Goal: Task Accomplishment & Management: Manage account settings

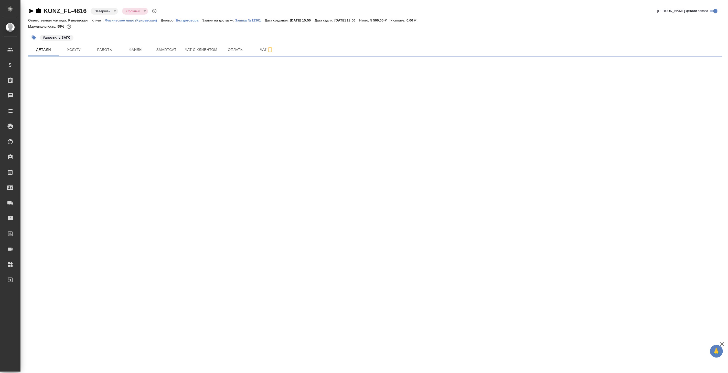
select select "RU"
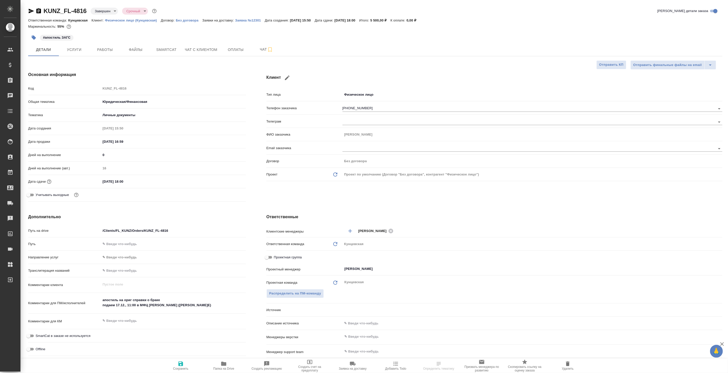
type textarea "x"
click at [250, 19] on p "Заявка №12301" at bounding box center [250, 20] width 30 height 4
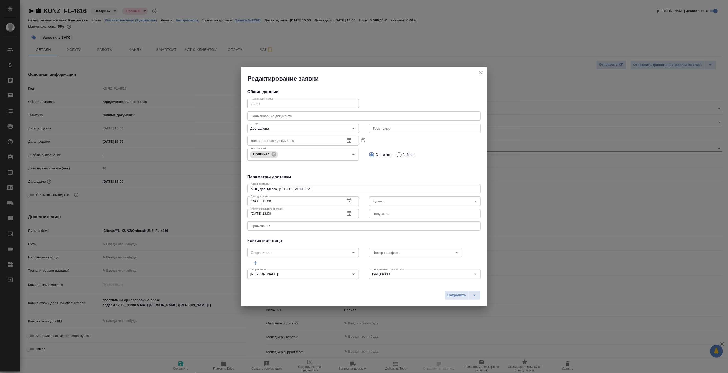
type input "Бородулин Сергей"
type input "МФЦ Мои документы"
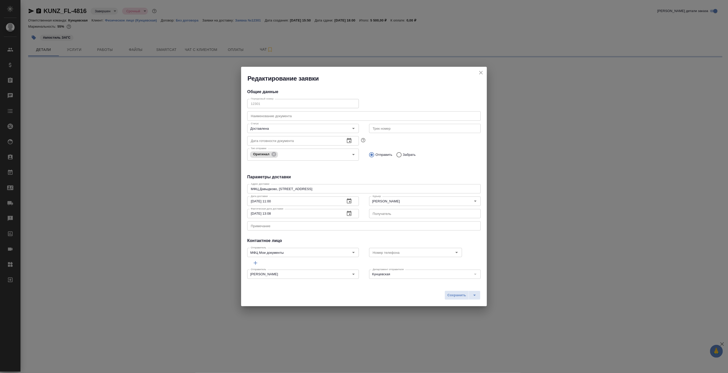
click at [481, 72] on icon "close" at bounding box center [481, 73] width 4 height 4
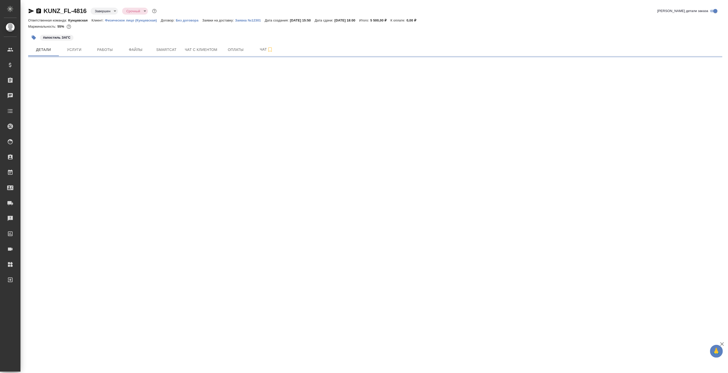
select select "RU"
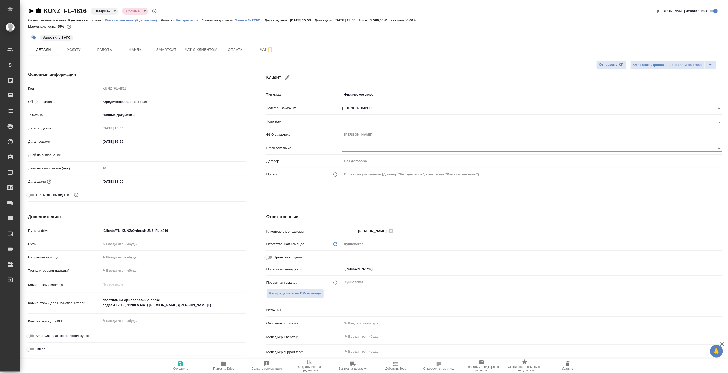
type textarea "x"
click at [247, 20] on p "Заявка №12301" at bounding box center [250, 20] width 30 height 4
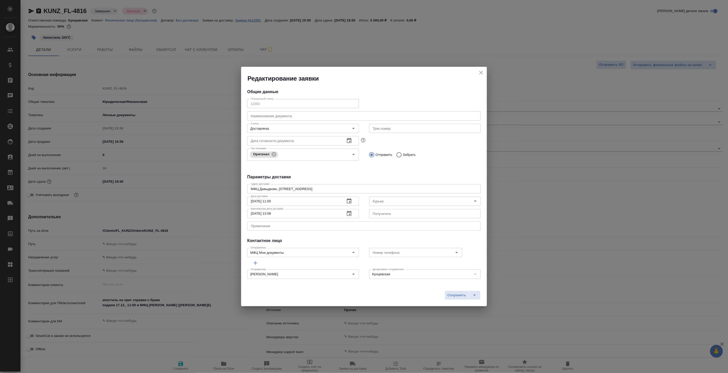
type input "Бородулин Сергей"
click at [481, 72] on icon "close" at bounding box center [481, 73] width 6 height 6
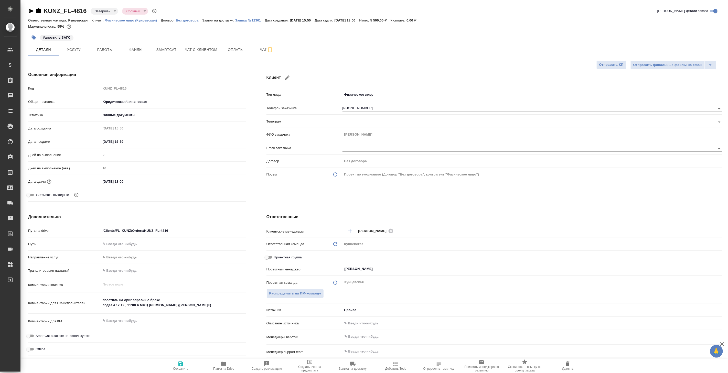
type textarea "x"
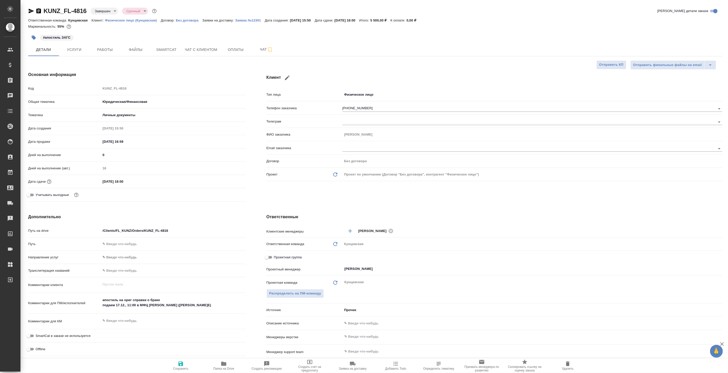
type textarea "x"
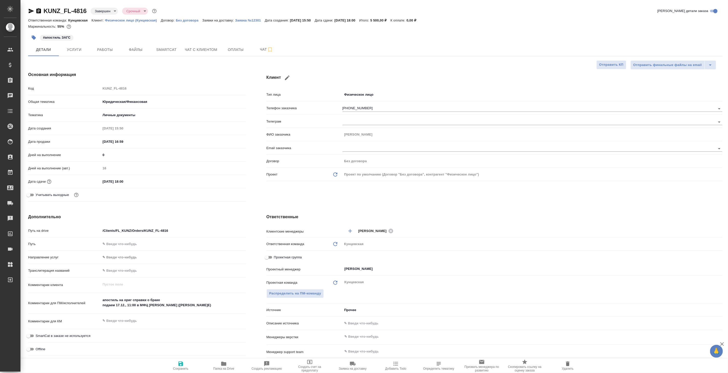
type textarea "x"
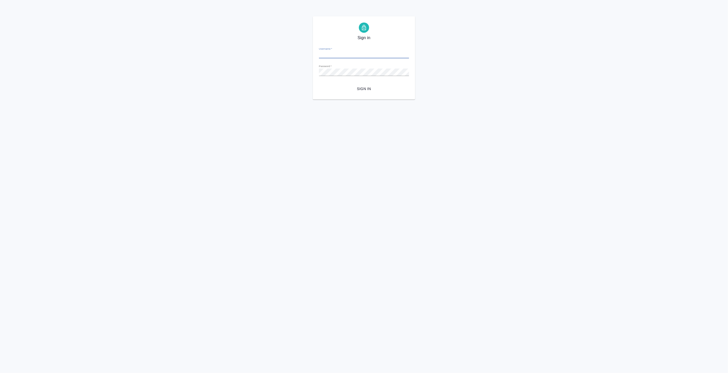
type input "v.koroleva@awatera.com"
click at [367, 90] on span "Sign in" at bounding box center [364, 89] width 82 height 6
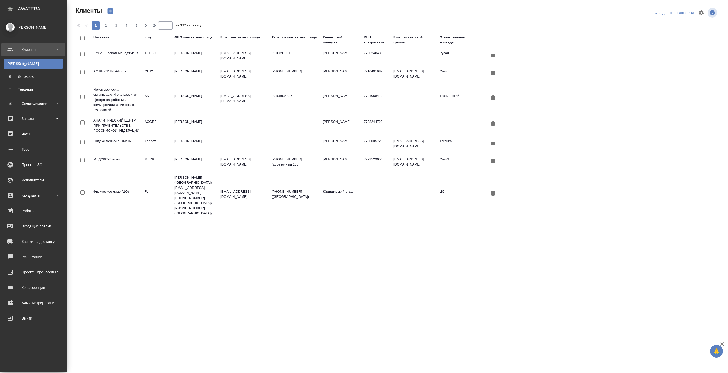
select select "RU"
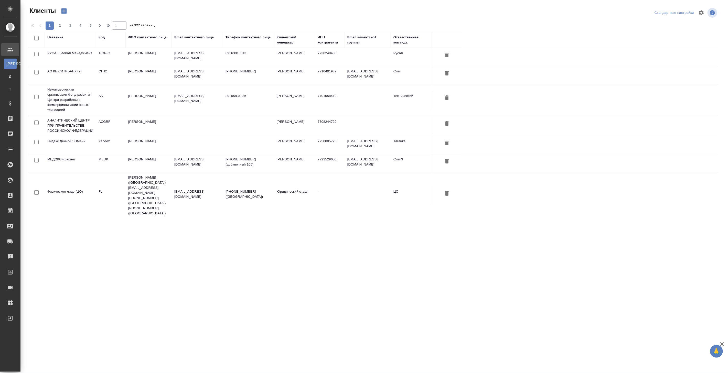
click at [300, 102] on td "Никифорова Валерия" at bounding box center [294, 100] width 41 height 18
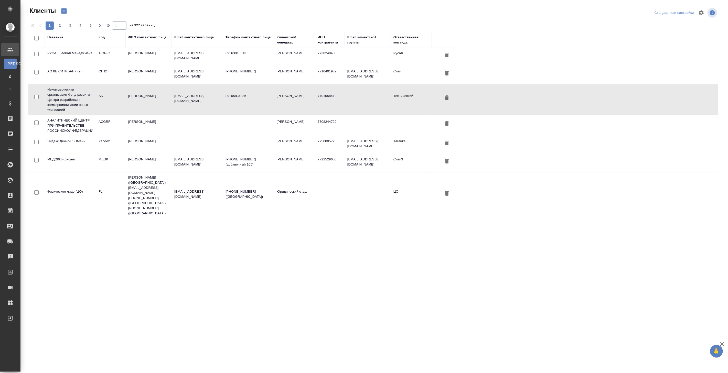
click at [300, 102] on td "Никифорова Валерия" at bounding box center [294, 100] width 41 height 18
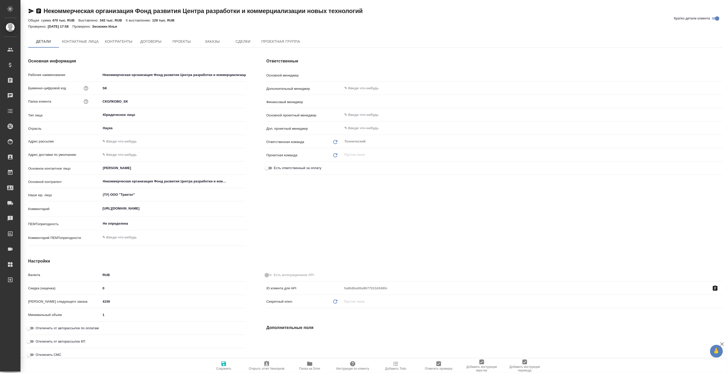
type textarea "x"
type input "Никифорова Валерия"
type input "Брылякова Анастасия"
type textarea "x"
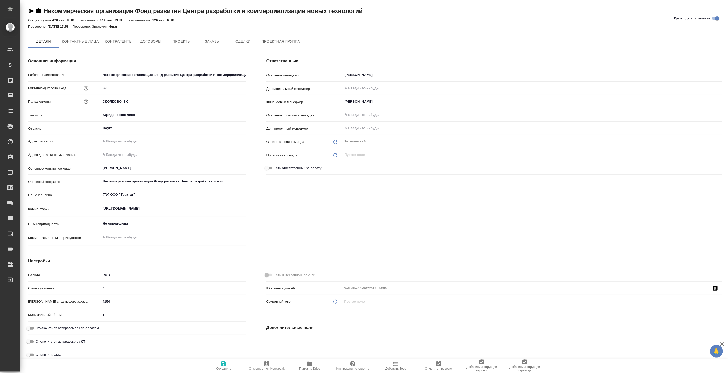
type textarea "x"
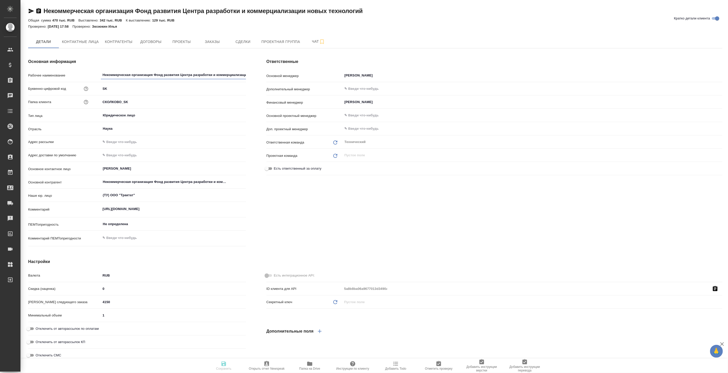
type textarea "x"
click at [121, 43] on span "Контрагенты" at bounding box center [119, 42] width 28 height 6
type textarea "x"
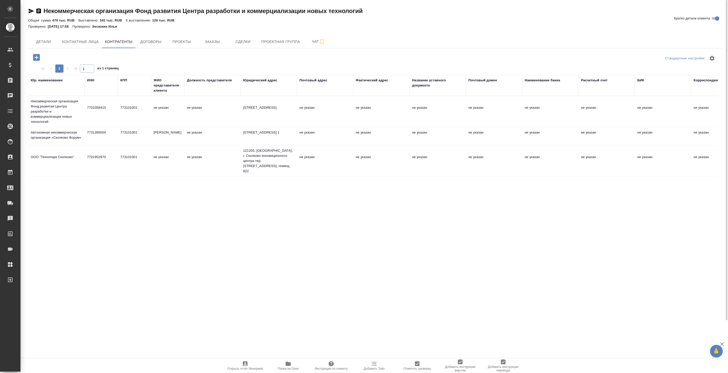
click at [180, 114] on td "не указан" at bounding box center [167, 112] width 33 height 18
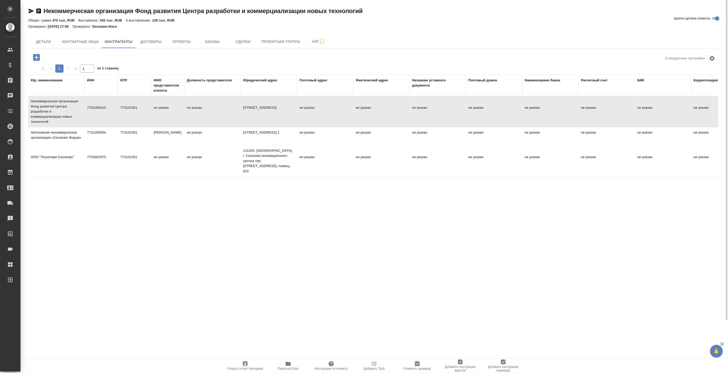
click at [180, 114] on td "не указан" at bounding box center [167, 112] width 33 height 18
type textarea "Некоммерческая организация Фонд развития Центра разработки и коммерциализации н…"
type input "7701058410"
type input "773101001"
type textarea "143026, Москва г, Сколково Инновационного Центра тер, Луговая ул, дом № 4"
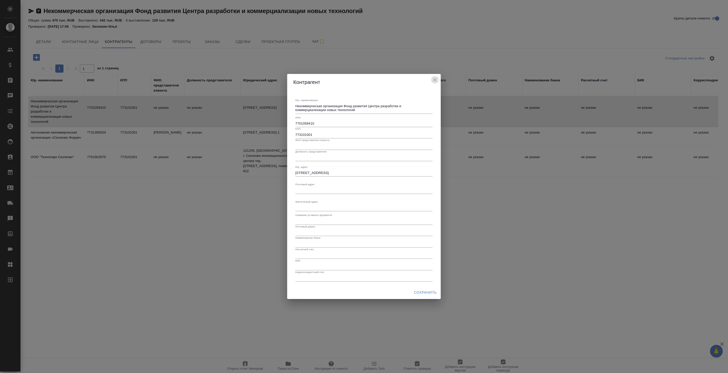
click at [436, 78] on icon "close" at bounding box center [435, 80] width 4 height 4
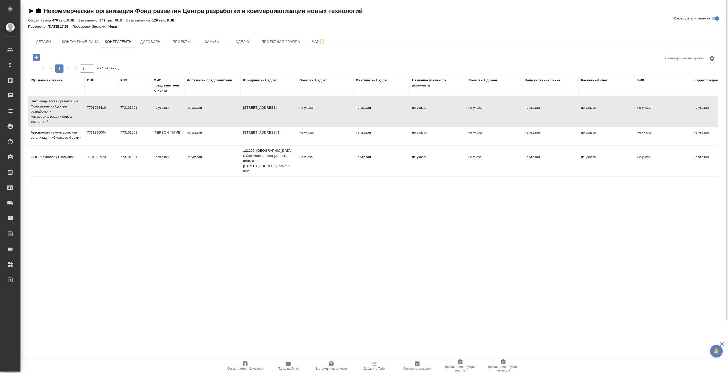
click at [42, 206] on div "Стандартные настройки 1 1 из 1 страниц Юр. наименование ИНН КПП ФИО представите…" at bounding box center [375, 234] width 694 height 373
click at [45, 231] on div "Стандартные настройки 1 1 из 1 страниц Юр. наименование ИНН КПП ФИО представите…" at bounding box center [375, 234] width 694 height 373
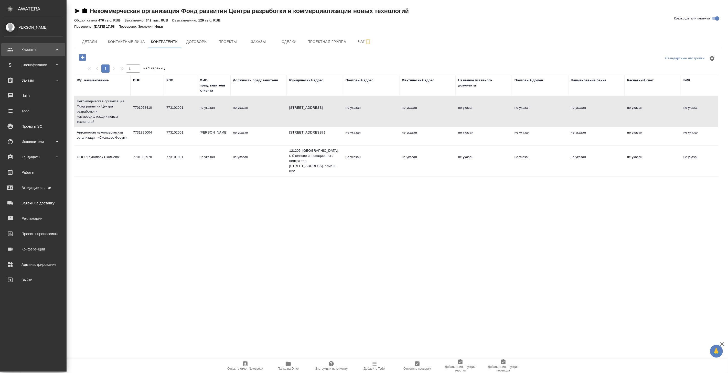
click at [35, 50] on div "Клиенты" at bounding box center [33, 50] width 59 height 8
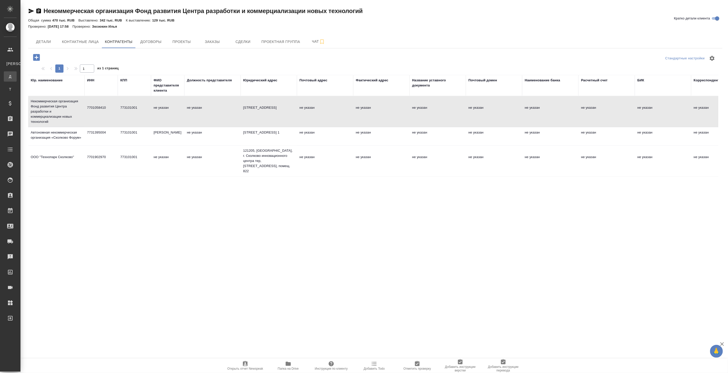
click at [17, 73] on link "Д Договоры" at bounding box center [10, 76] width 13 height 10
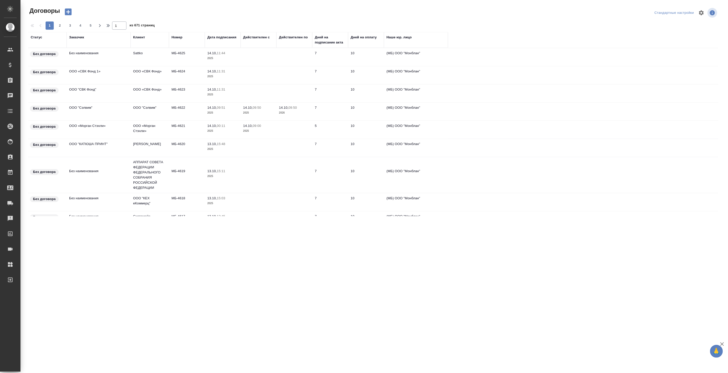
click at [226, 131] on p "2025" at bounding box center [222, 131] width 31 height 5
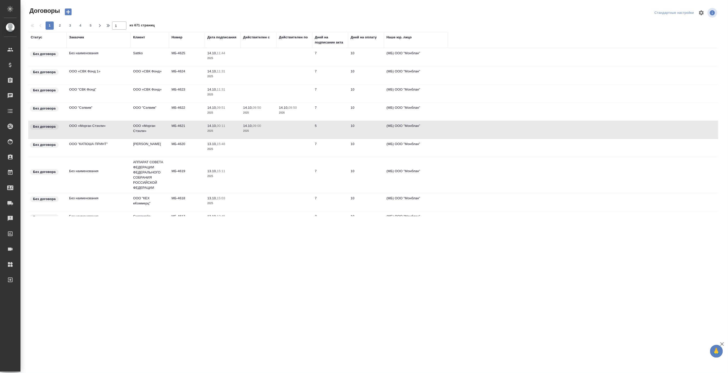
click at [226, 131] on p "2025" at bounding box center [222, 131] width 31 height 5
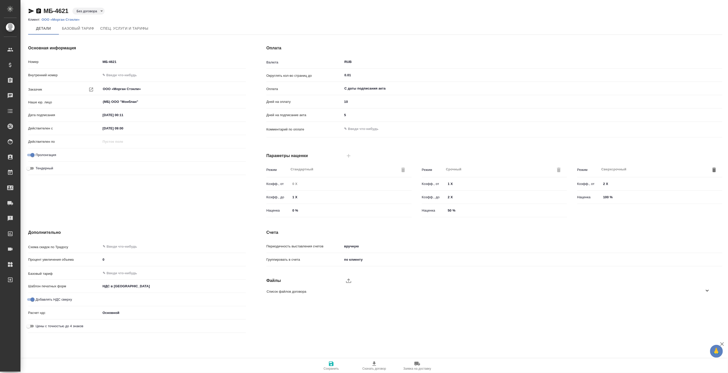
click at [66, 18] on p "ООО «Морган Стэнли»" at bounding box center [62, 20] width 42 height 4
click at [169, 6] on div "МБ-4621 Без договора draft Клиент: ООО «[PERSON_NAME]» [PERSON_NAME] тариф Спец…" at bounding box center [375, 174] width 700 height 348
click at [90, 90] on icon "button" at bounding box center [91, 90] width 4 height 4
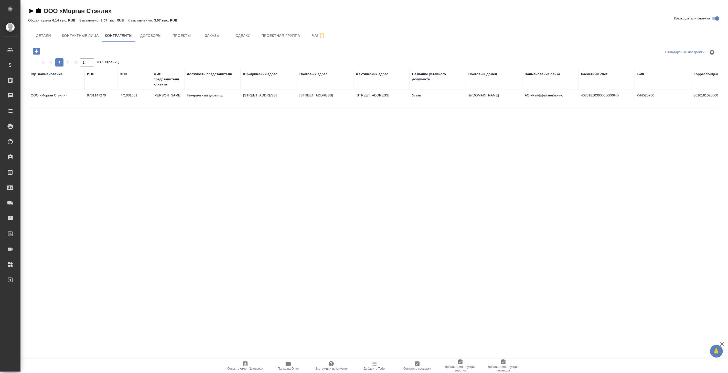
click at [50, 185] on div "Стандартные настройки 1 1 из 1 страниц Юр. наименование ИНН КПП ФИО представите…" at bounding box center [375, 228] width 694 height 373
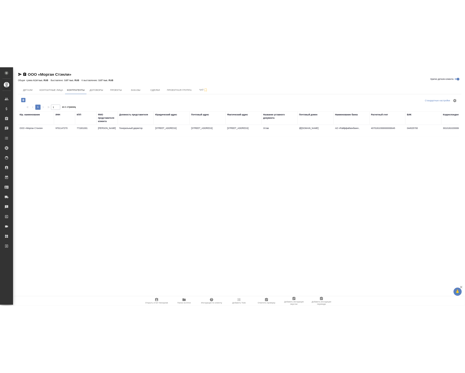
scroll to position [0, 51]
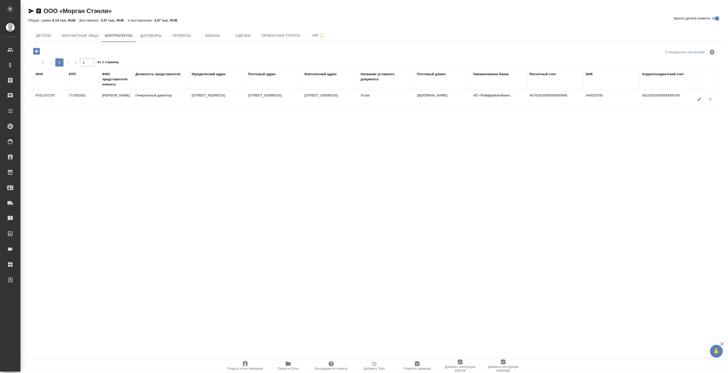
click at [699, 100] on icon "button" at bounding box center [700, 100] width 4 height 4
type input "9701147270"
type input "771001001"
type input "[PERSON_NAME]"
type input "Генеральный директор"
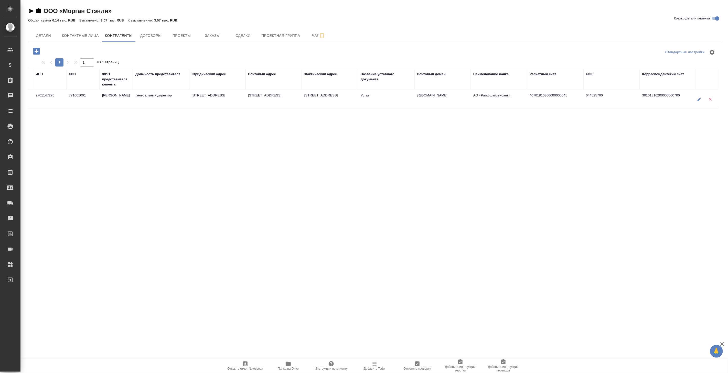
type input "Устав"
type input "@[DOMAIN_NAME]"
type input "АО «Райффайзенбанк»,"
type input "40701810300000000645"
type input "044525700"
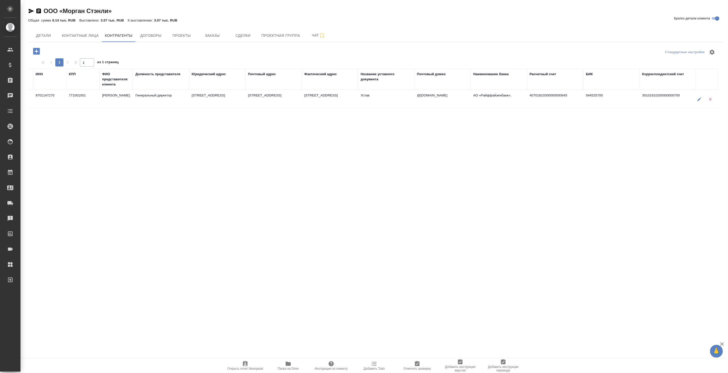
type input "30101810200000000700"
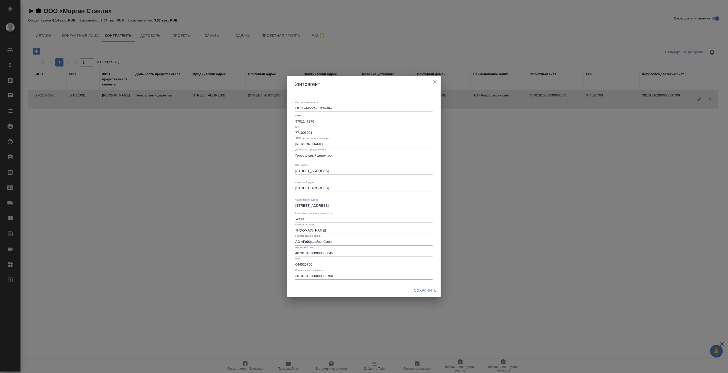
click at [328, 133] on input "771001001" at bounding box center [363, 132] width 137 height 7
click at [329, 119] on input "9701147270" at bounding box center [363, 121] width 137 height 7
click at [323, 128] on div "КПП 771001001" at bounding box center [363, 130] width 137 height 11
click at [324, 132] on input "771001001" at bounding box center [363, 132] width 137 height 7
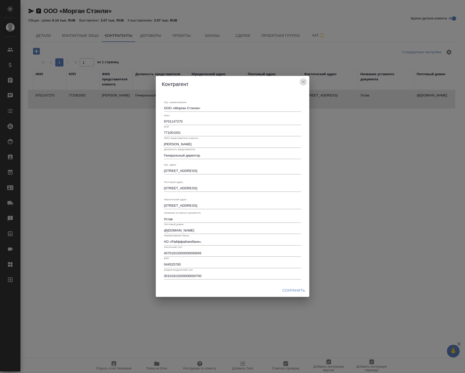
click at [304, 80] on icon "close" at bounding box center [304, 82] width 6 height 6
